Goal: Task Accomplishment & Management: Use online tool/utility

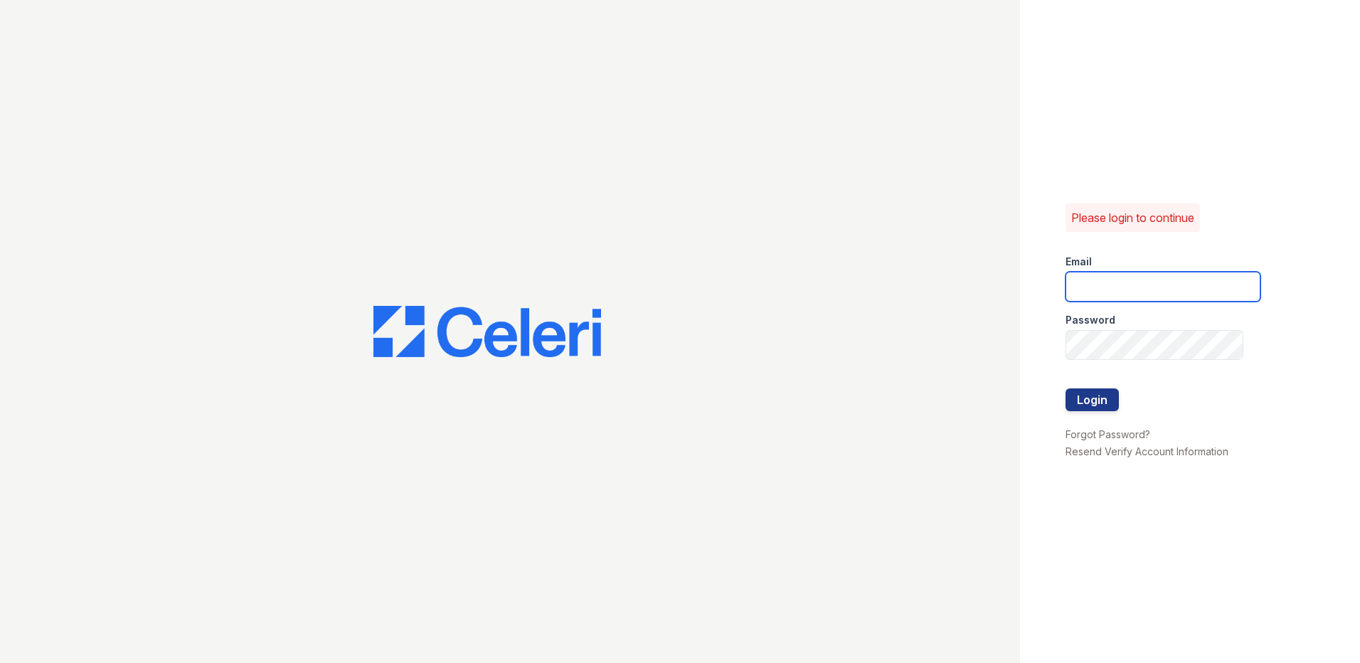
click at [1114, 287] on input "email" at bounding box center [1162, 287] width 195 height 30
type input "[EMAIL_ADDRESS][DOMAIN_NAME]"
click at [1065, 388] on button "Login" at bounding box center [1091, 399] width 53 height 23
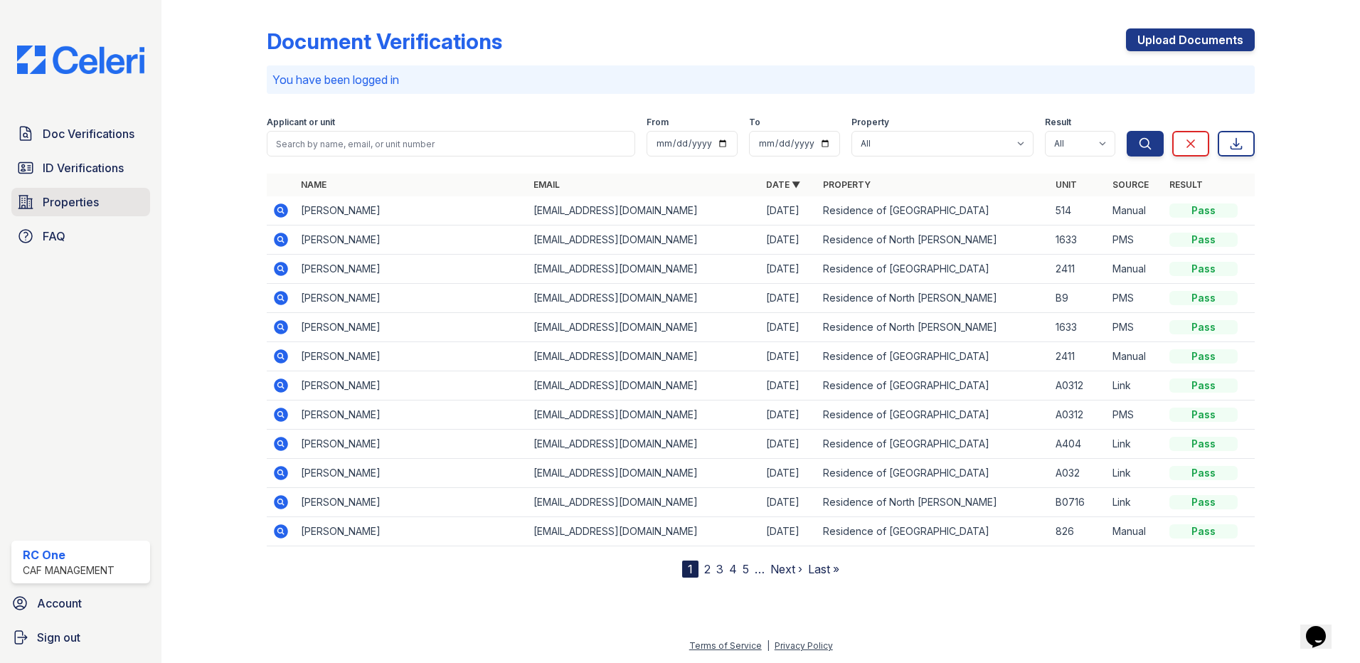
click at [58, 198] on span "Properties" at bounding box center [71, 201] width 56 height 17
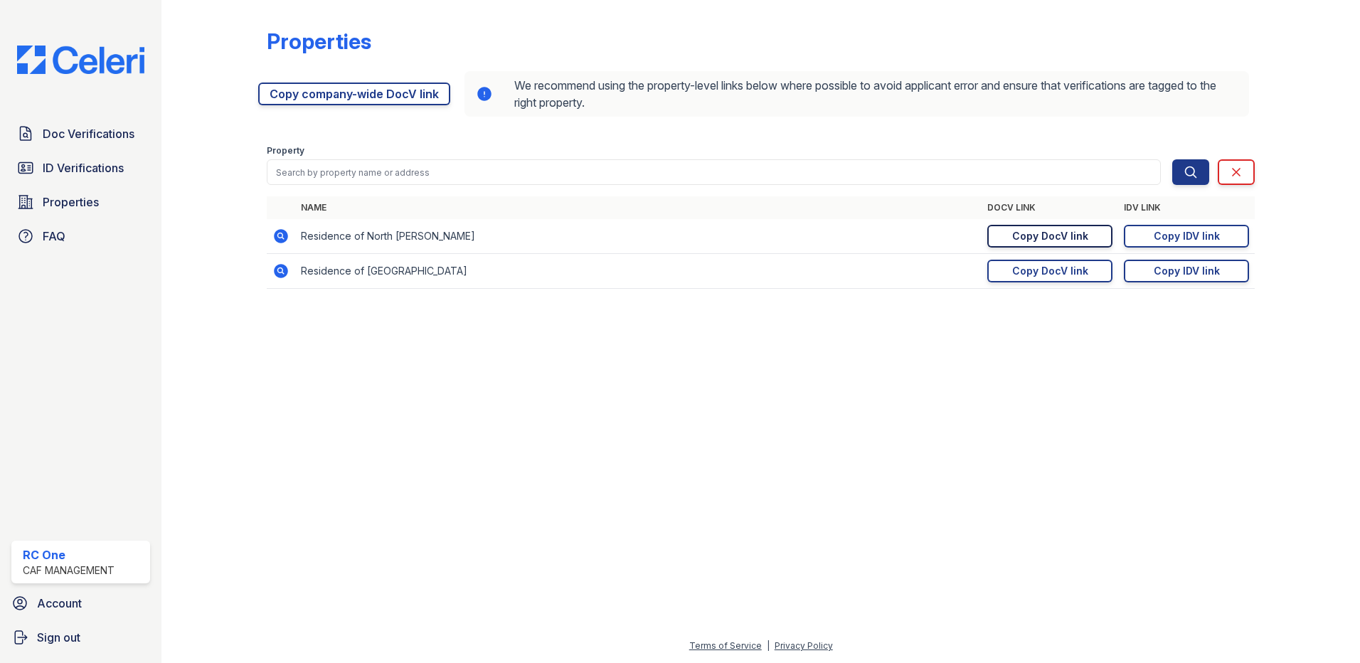
click at [1059, 239] on div "Copy DocV link" at bounding box center [1050, 236] width 76 height 14
click at [1159, 234] on div "Copy IDV link" at bounding box center [1186, 236] width 66 height 14
